Goal: Communication & Community: Answer question/provide support

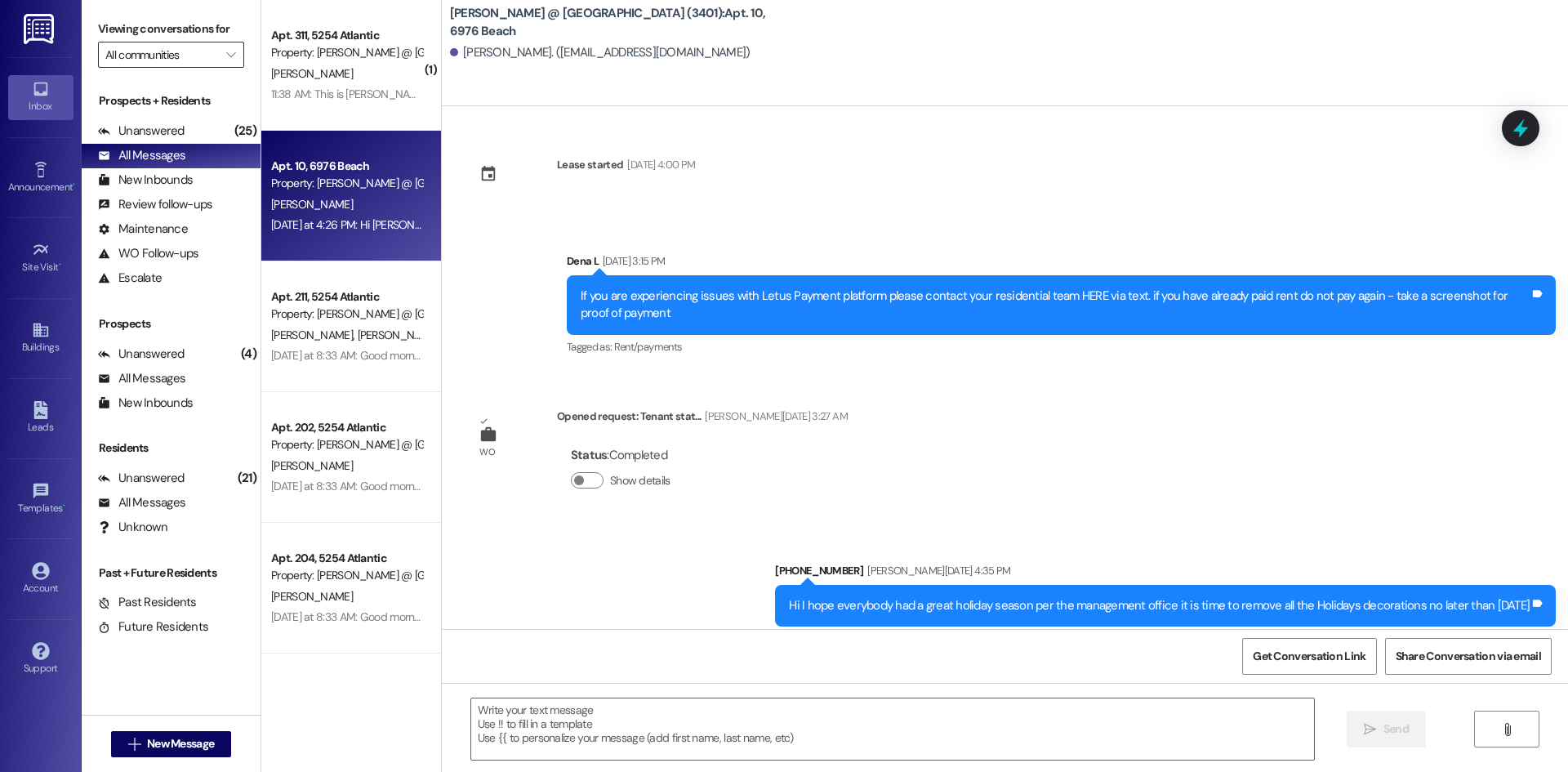
scroll to position [6165, 0]
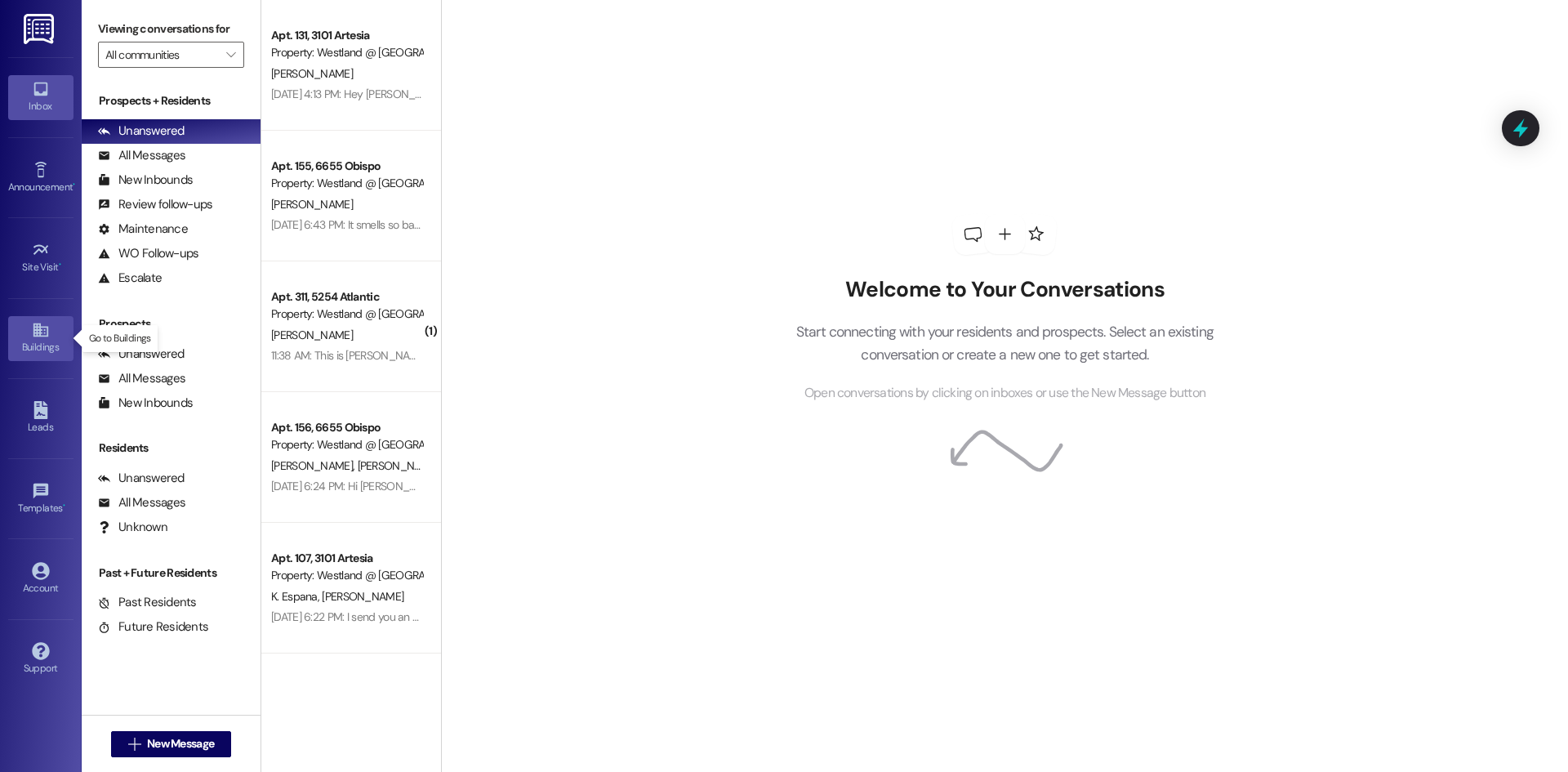
click at [39, 336] on icon at bounding box center [41, 330] width 18 height 18
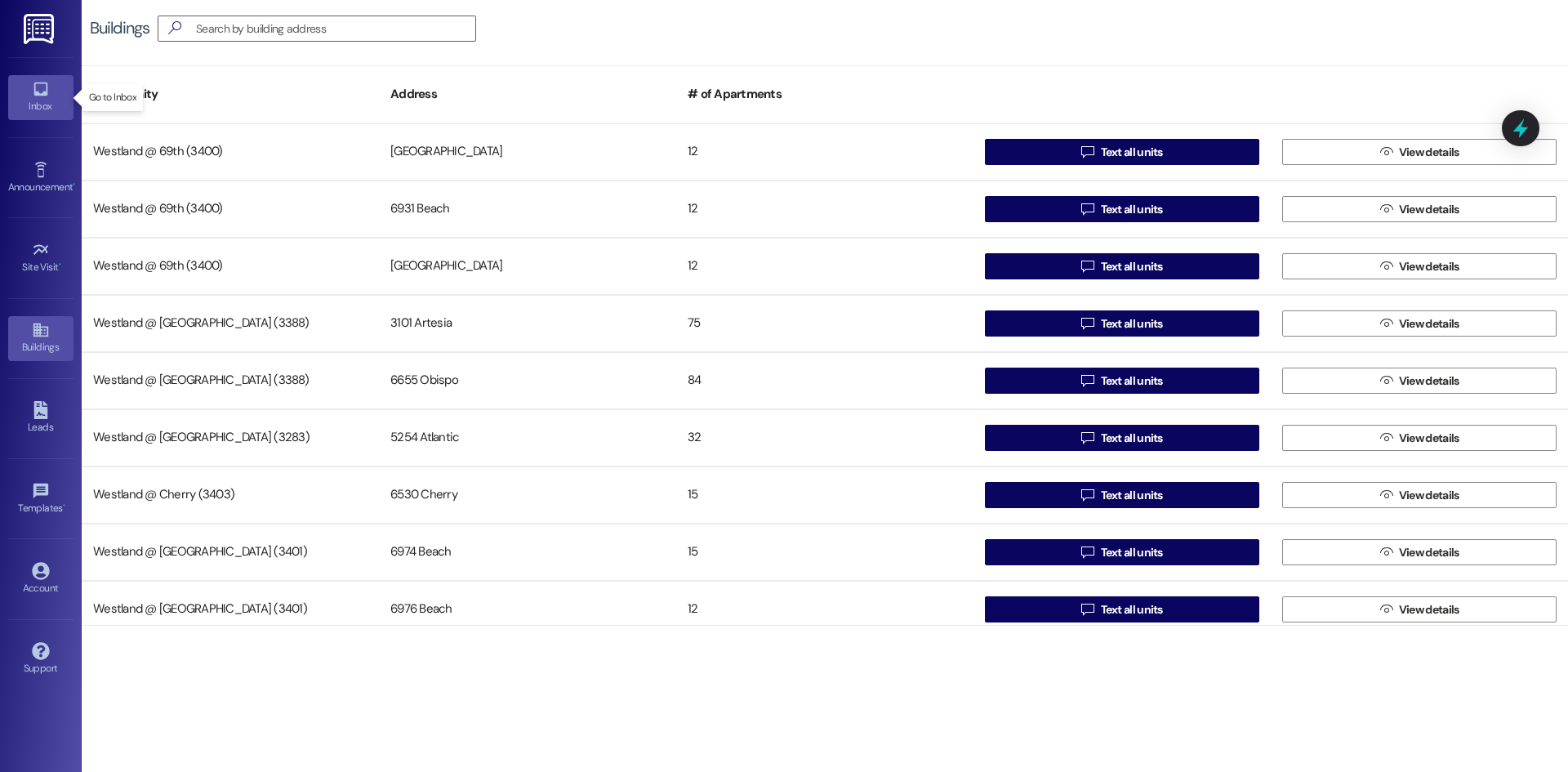
click at [34, 94] on icon at bounding box center [40, 89] width 14 height 14
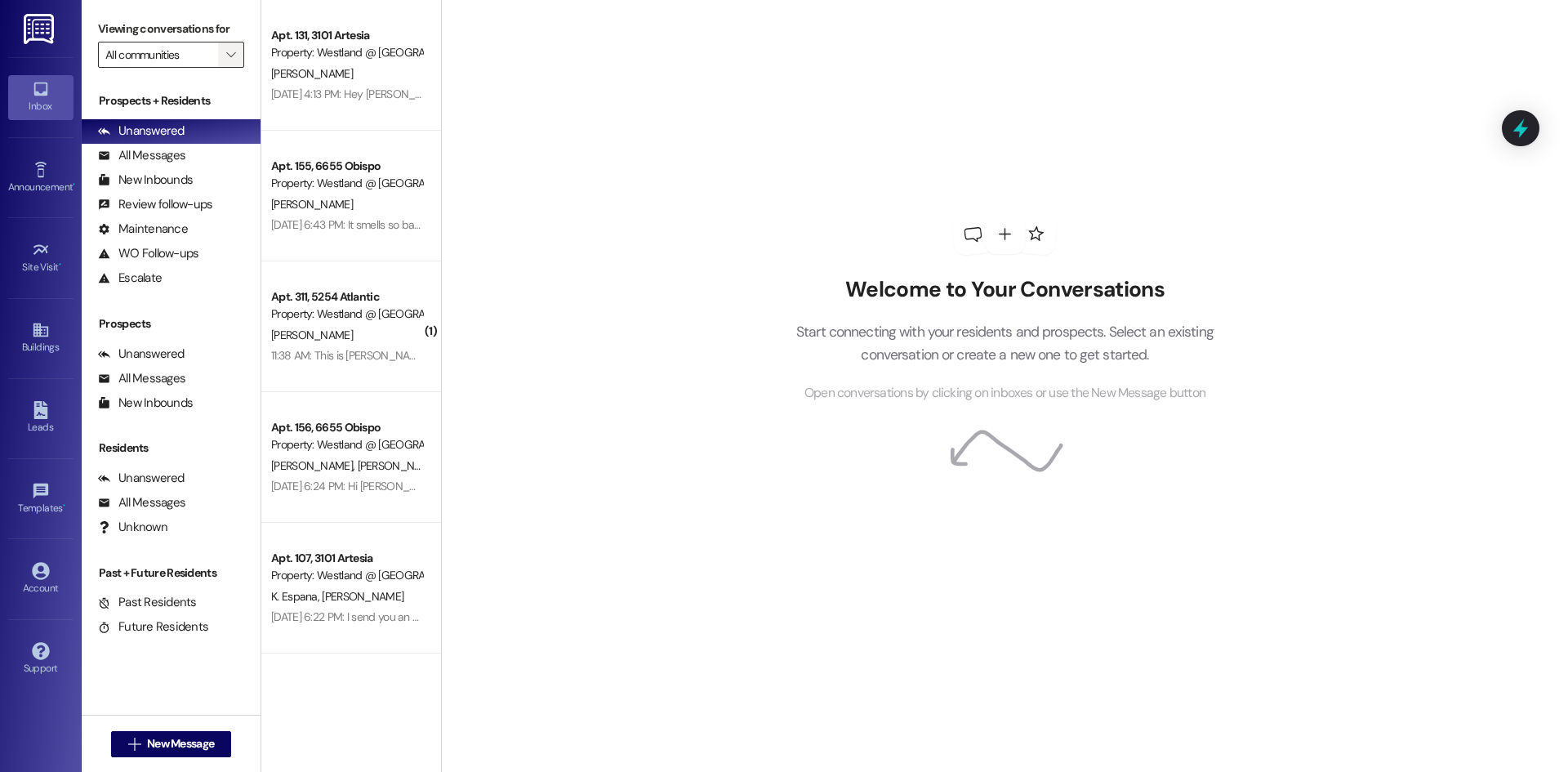
click at [219, 60] on button "" at bounding box center [231, 55] width 26 height 26
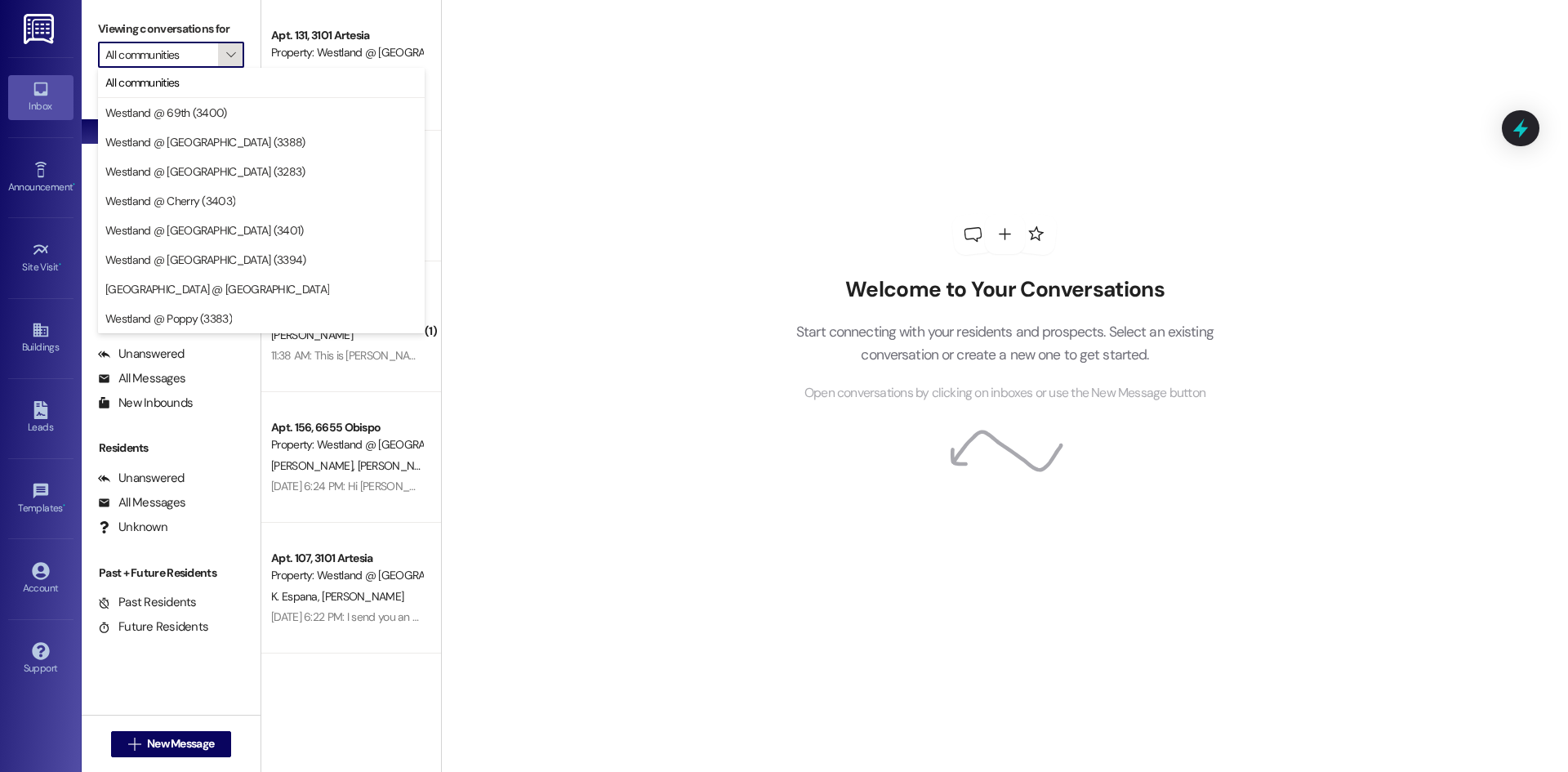
click at [227, 58] on icon "" at bounding box center [231, 55] width 9 height 13
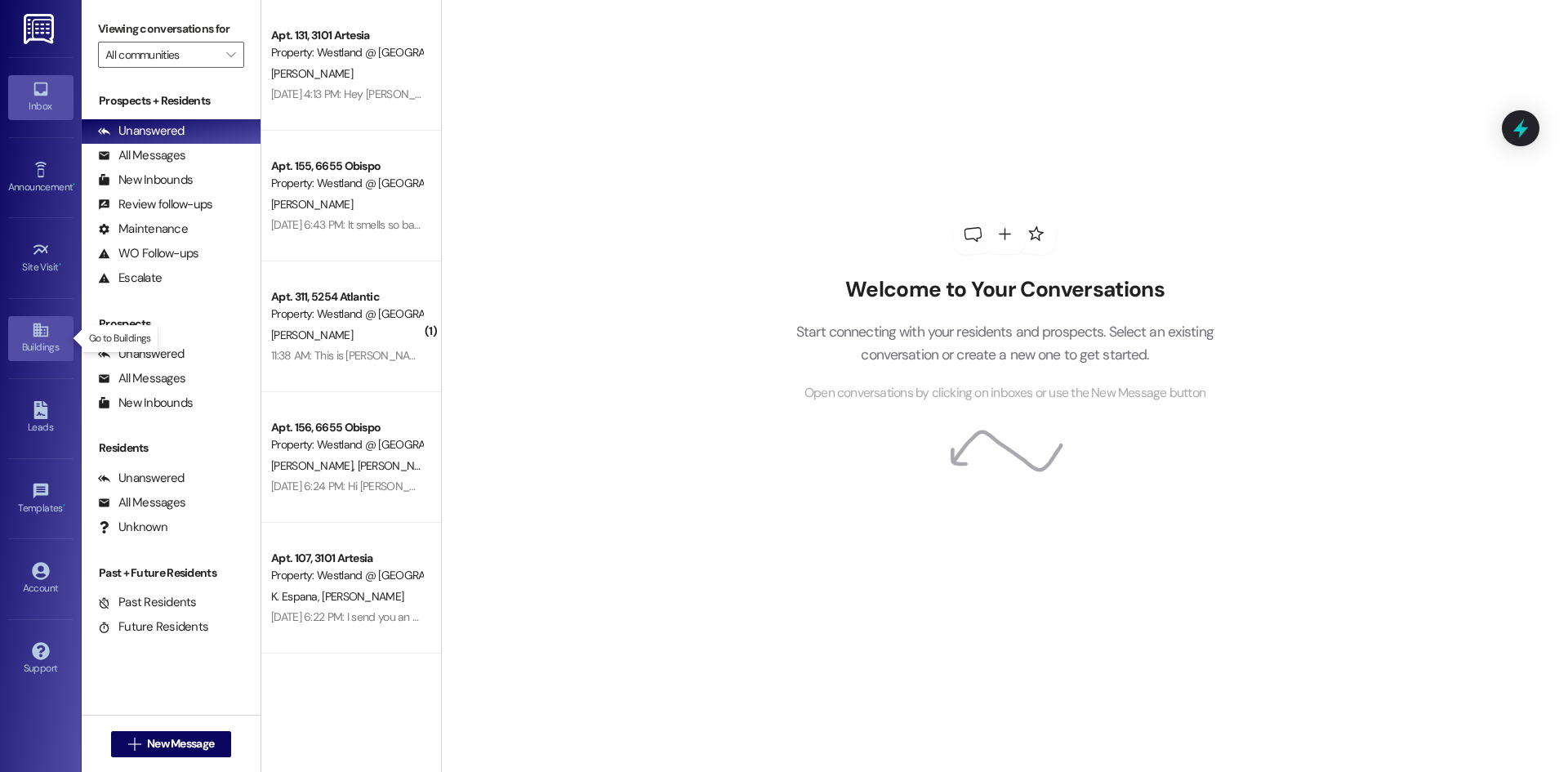
click at [32, 337] on icon at bounding box center [41, 330] width 18 height 18
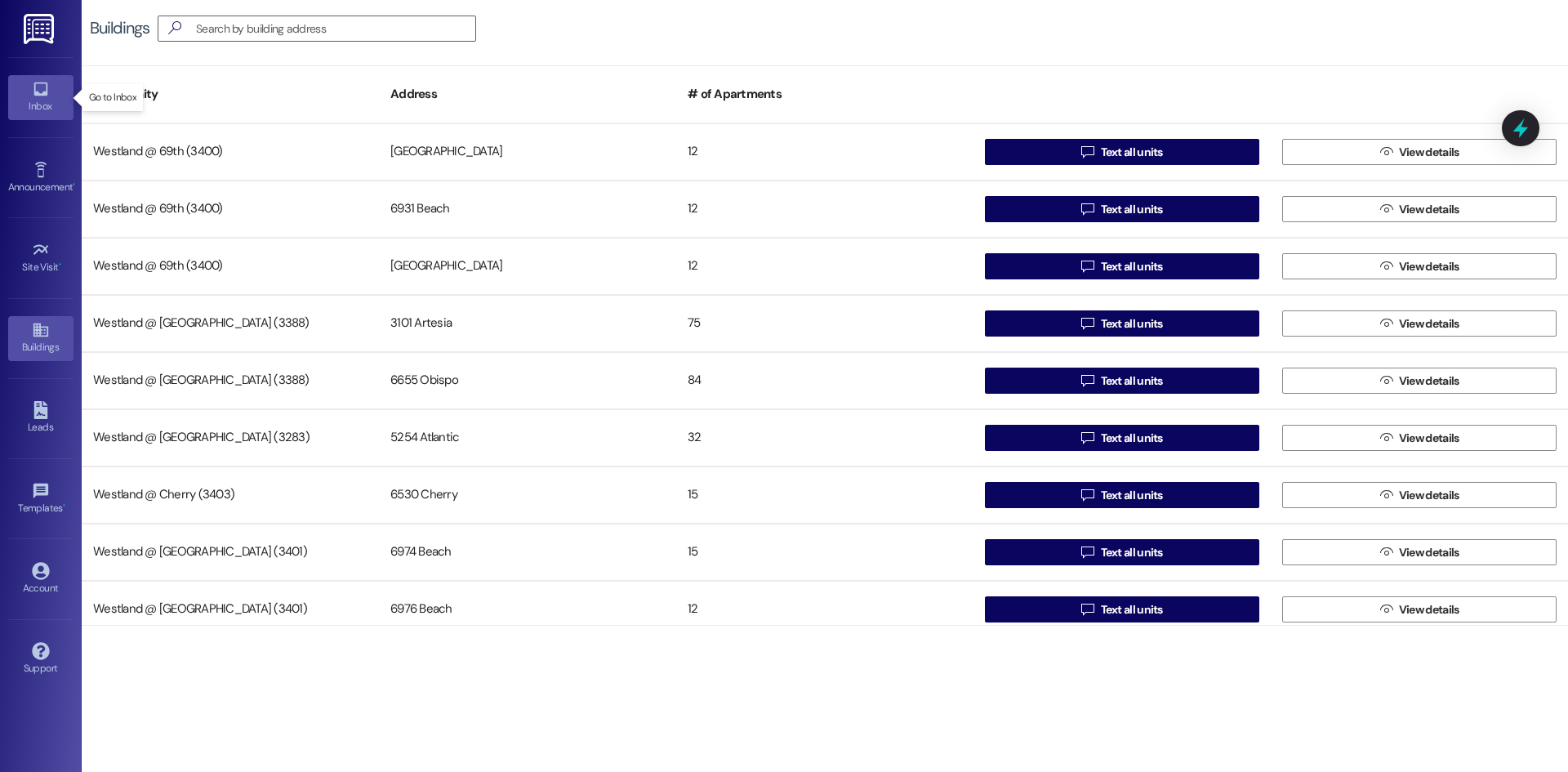
click at [50, 98] on div "Inbox" at bounding box center [41, 106] width 82 height 16
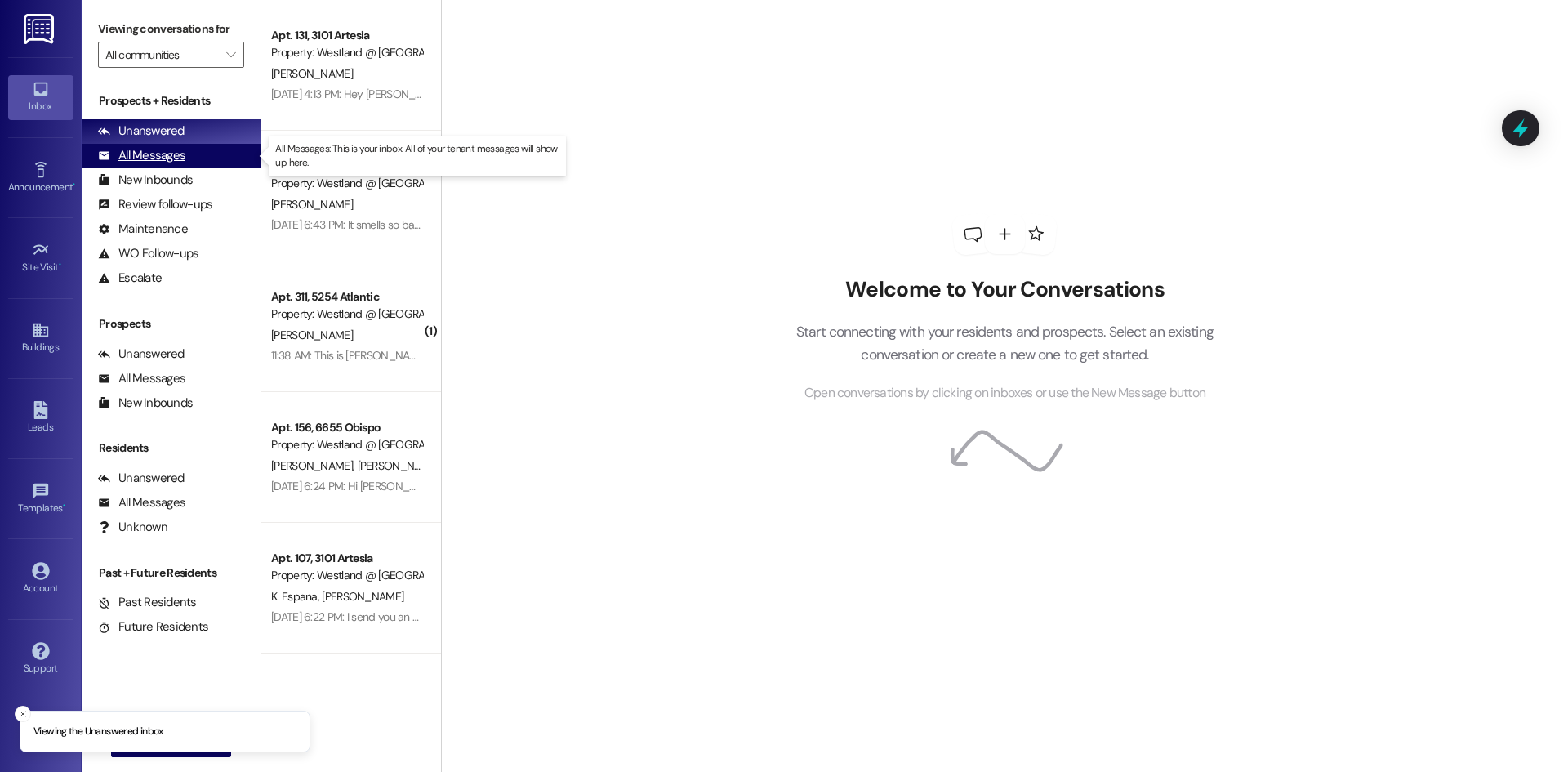
click at [171, 150] on div "All Messages" at bounding box center [141, 155] width 88 height 17
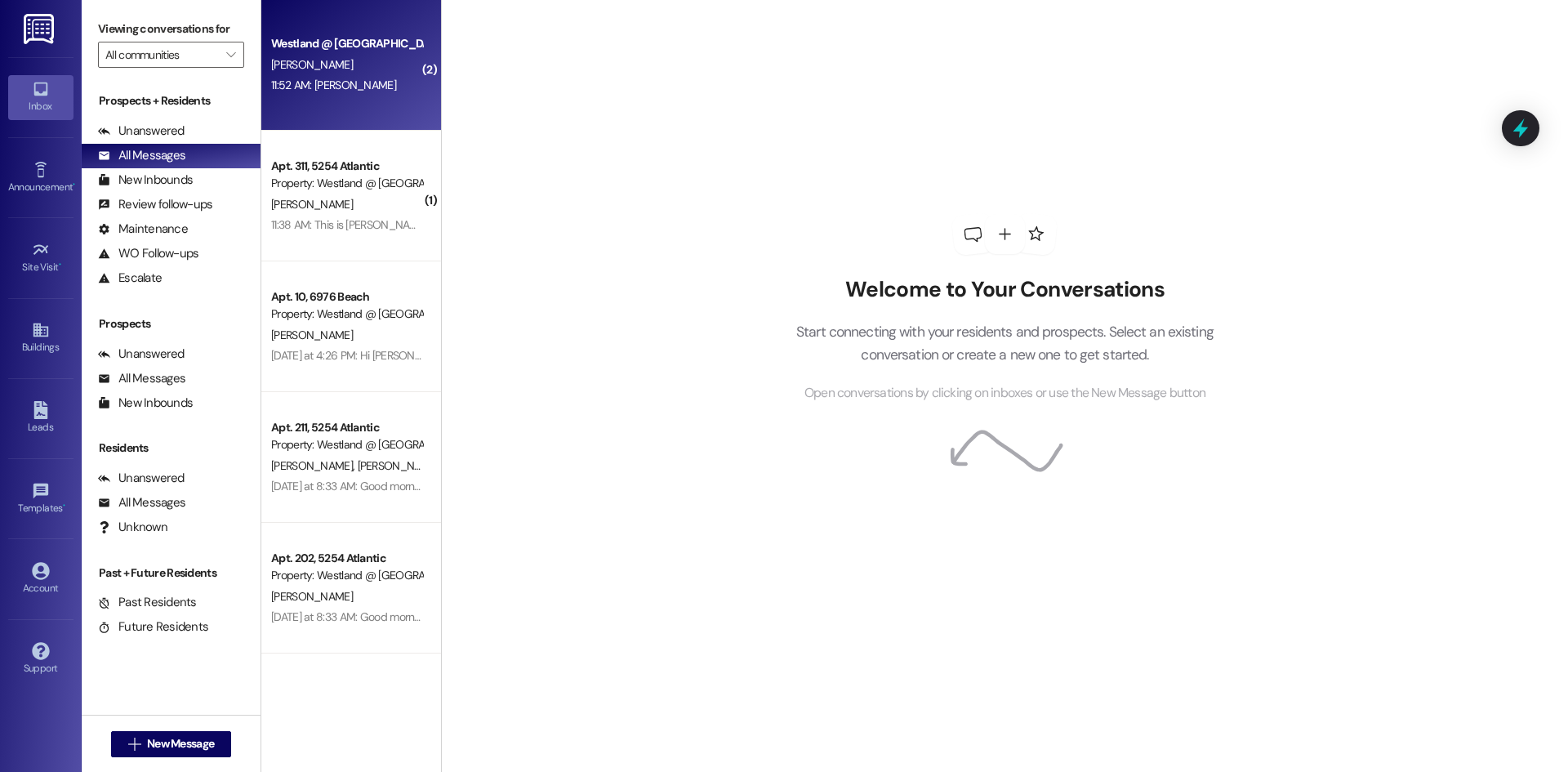
click at [364, 109] on div "Westland @ Atlantic (3283) Prospect [PERSON_NAME] 11:52 AM: [PERSON_NAME] 11:52…" at bounding box center [351, 65] width 180 height 130
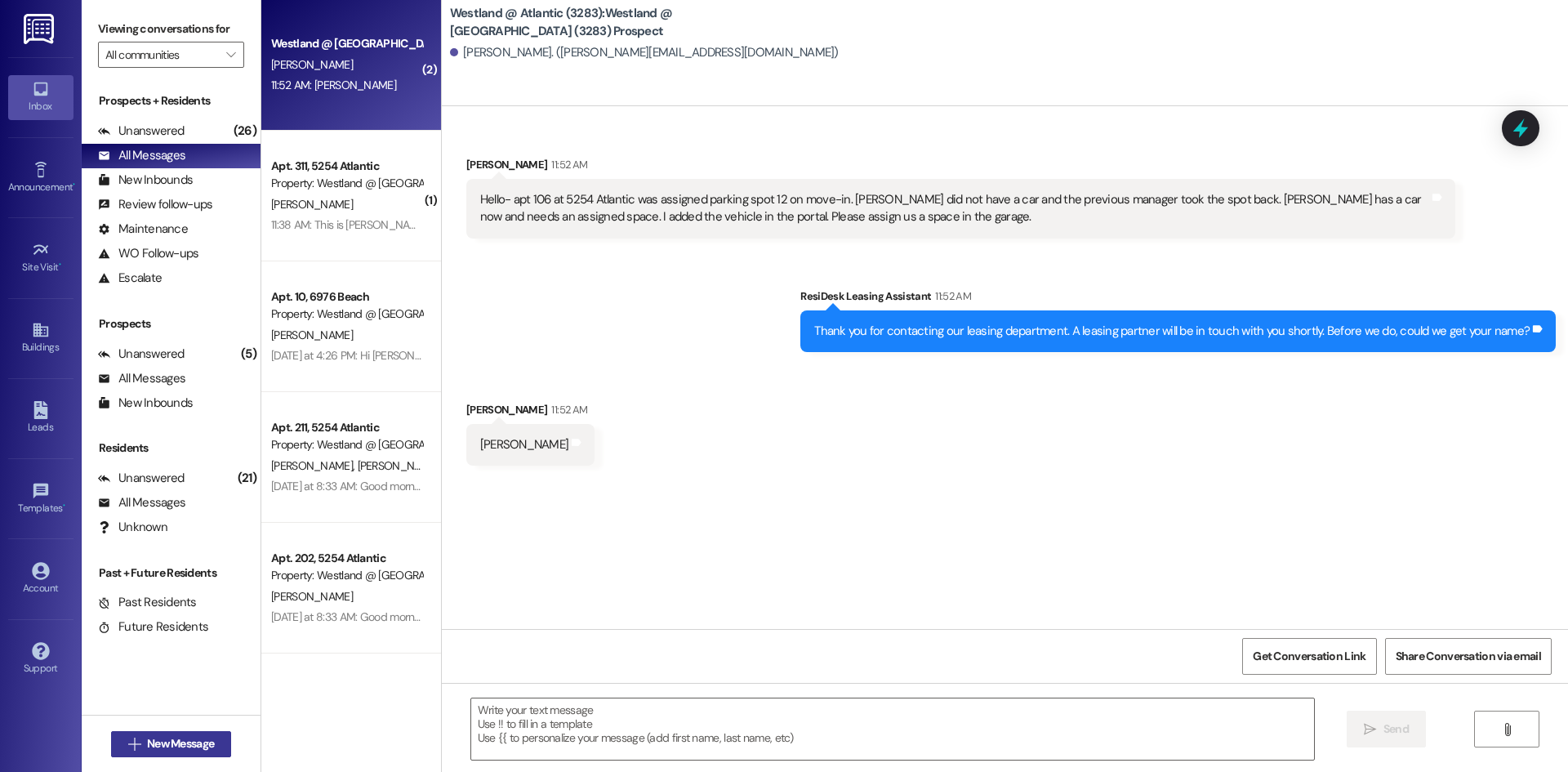
click at [147, 738] on span "New Message" at bounding box center [181, 743] width 67 height 17
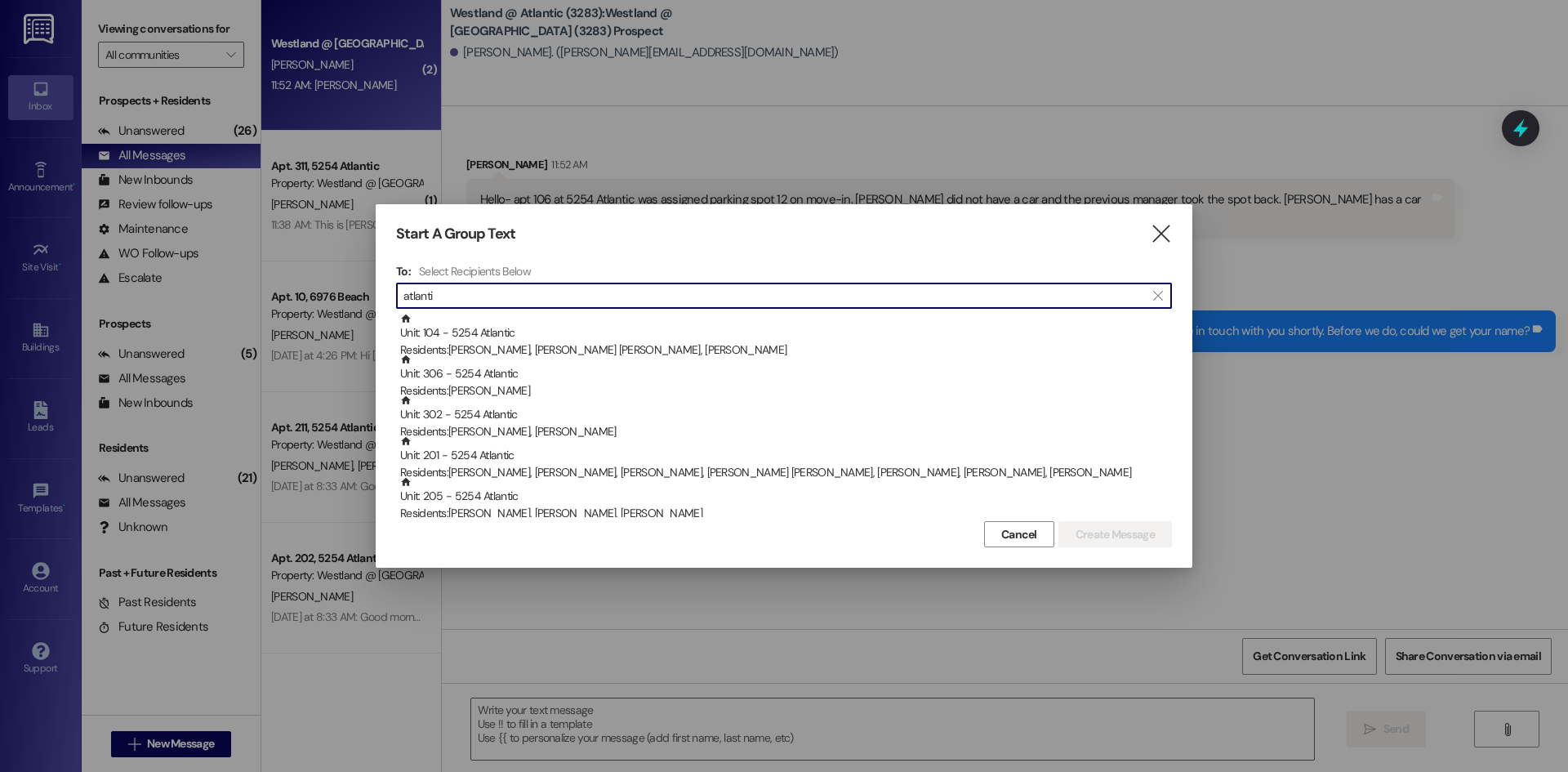
type input "atlantic"
type input "A"
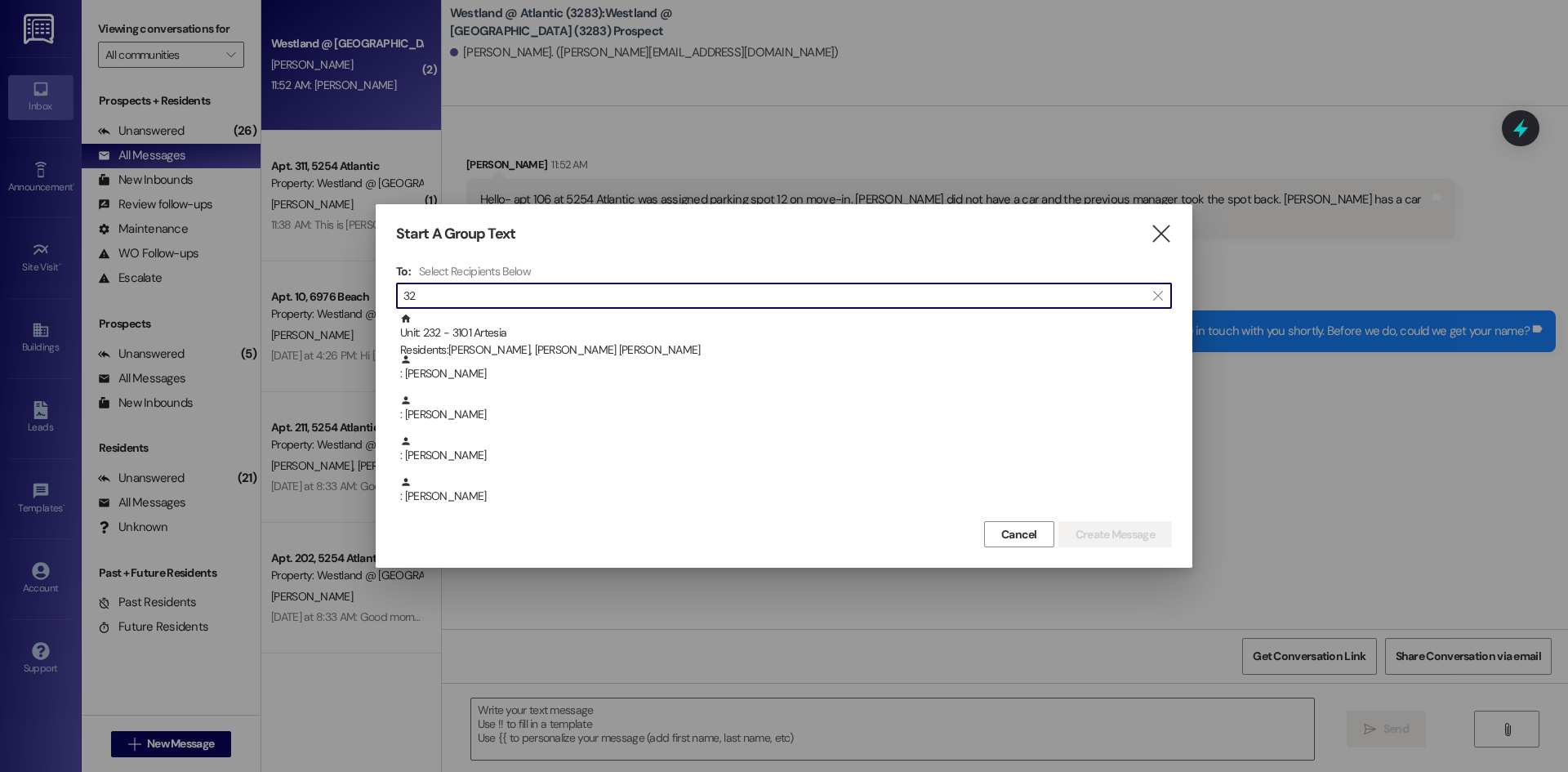
type input "3"
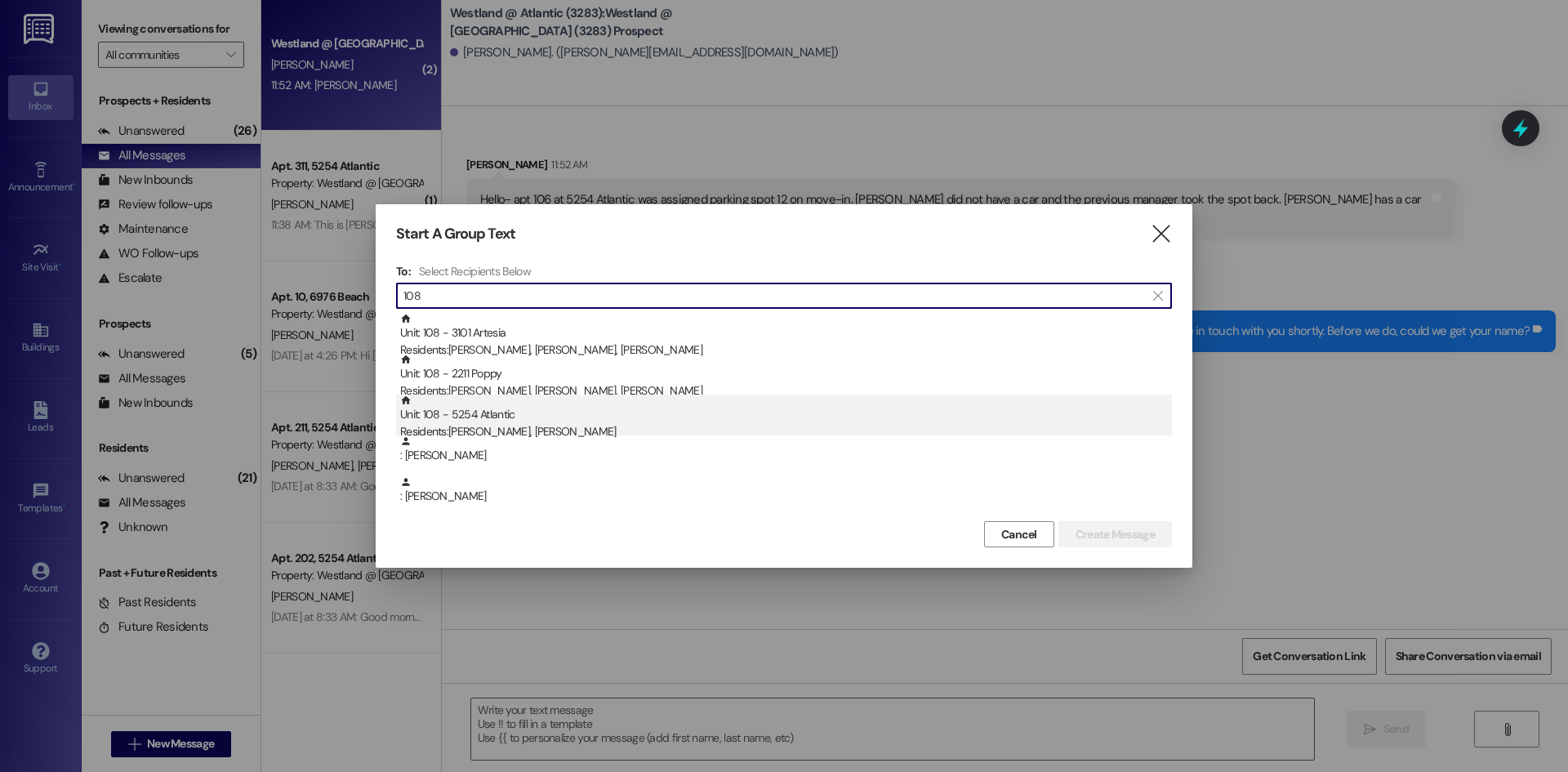
type input "108"
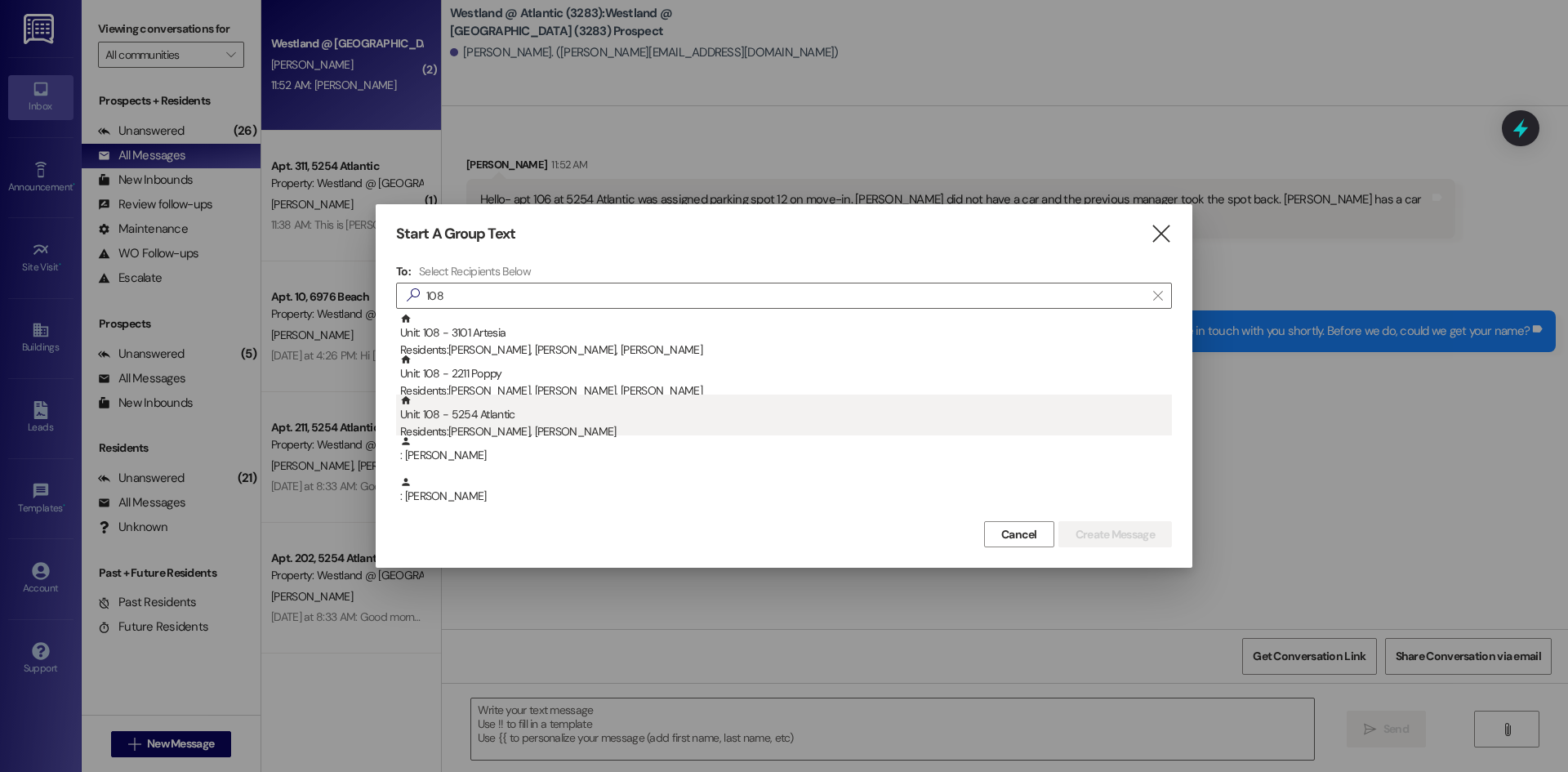
click at [639, 411] on div "Unit: 108 - 5254 Atlantic Residents: [PERSON_NAME], [PERSON_NAME]" at bounding box center [786, 418] width 772 height 47
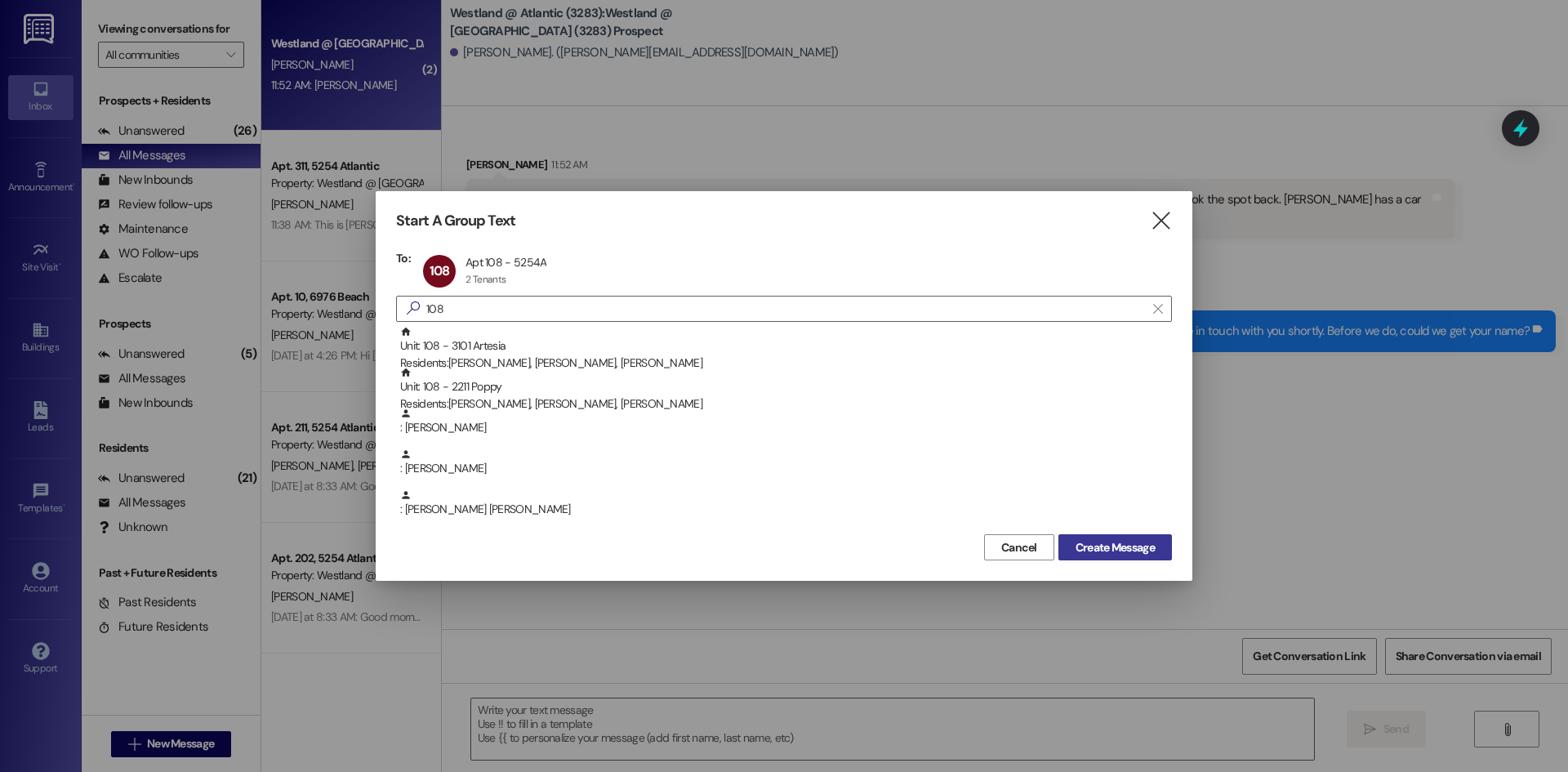
click at [1097, 553] on span "Create Message" at bounding box center [1115, 547] width 80 height 17
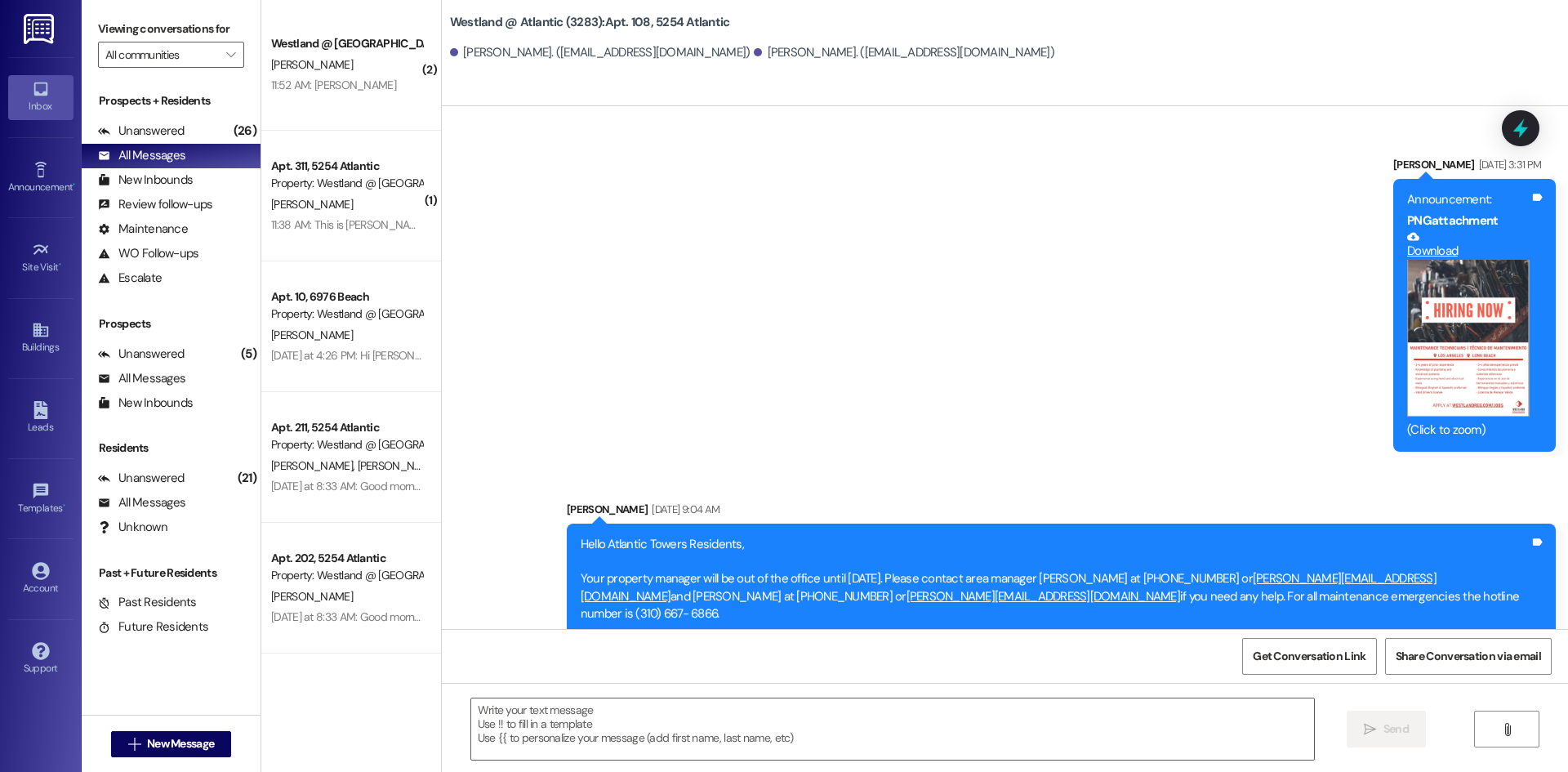
scroll to position [47519, 0]
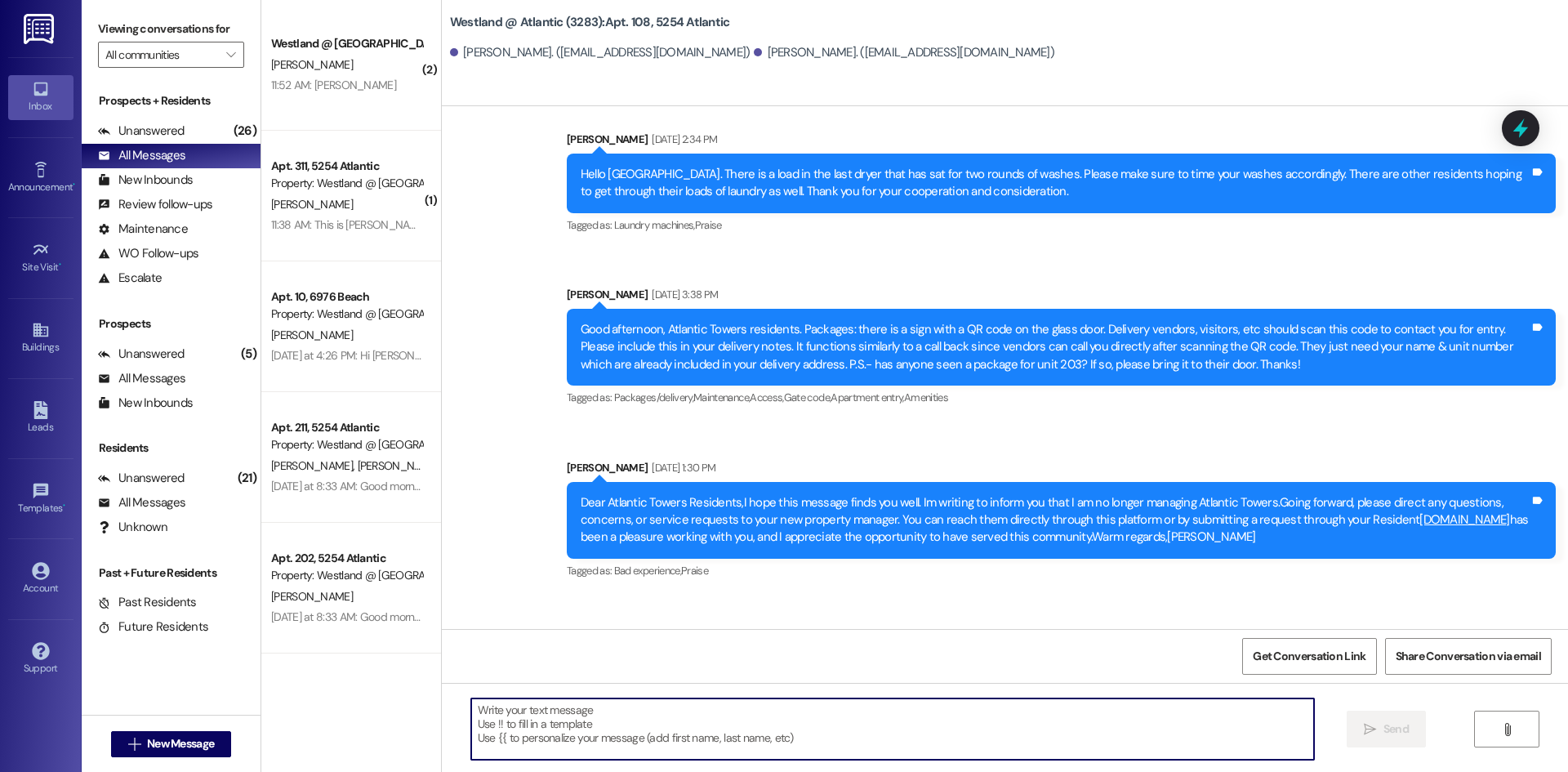
click at [525, 706] on textarea at bounding box center [892, 729] width 843 height 62
type textarea "H"
paste textarea "TaTyanya"
click at [549, 713] on textarea "Good afternoonTaTyanya" at bounding box center [892, 729] width 843 height 62
click at [621, 710] on textarea "Good afternoon TaTyanya" at bounding box center [892, 729] width 843 height 62
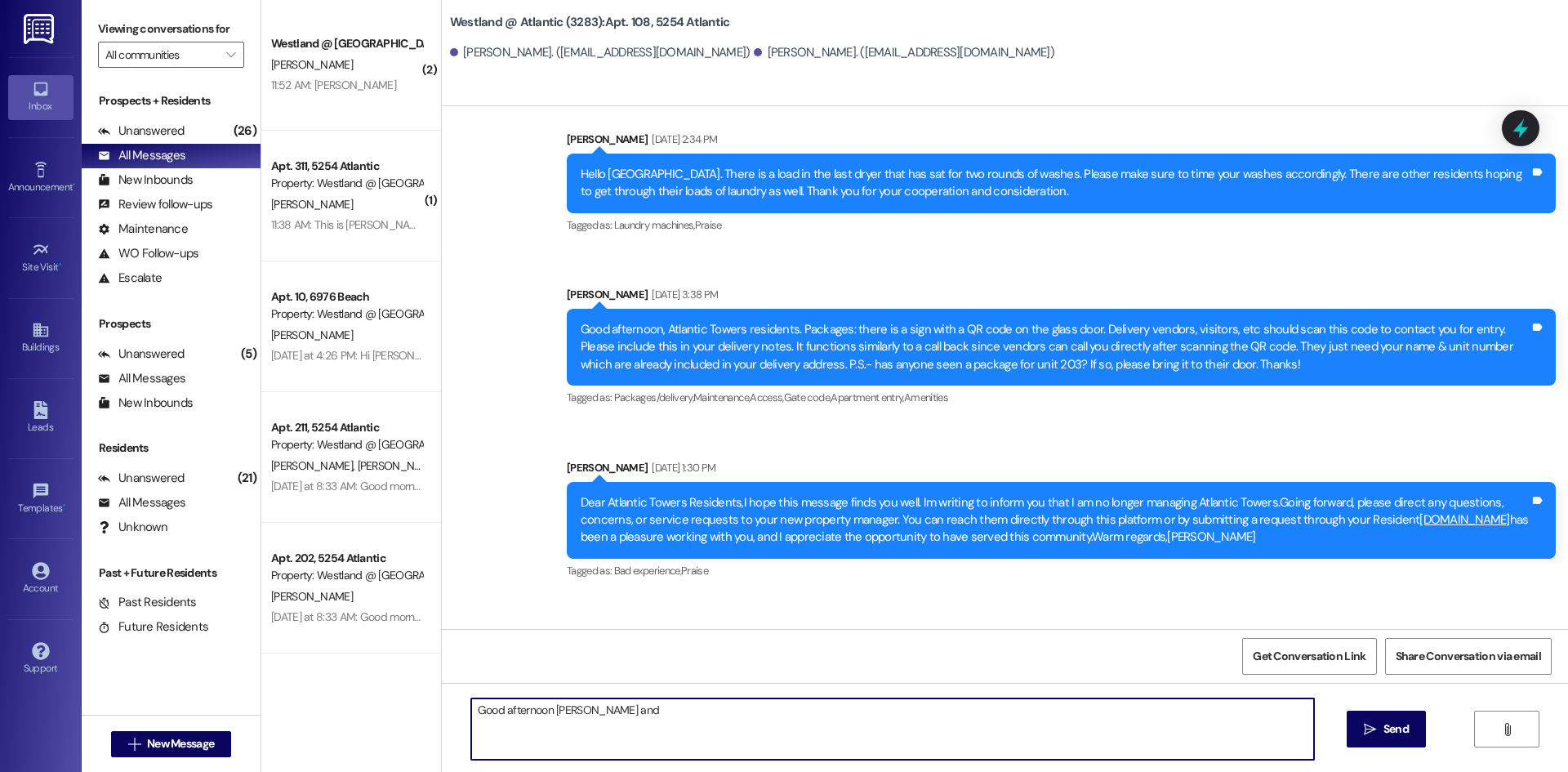
paste textarea "[PERSON_NAME]"
type textarea "Good afternoon TaTyanya and [PERSON_NAME], We recently found out that we don't …"
